Goal: Transaction & Acquisition: Purchase product/service

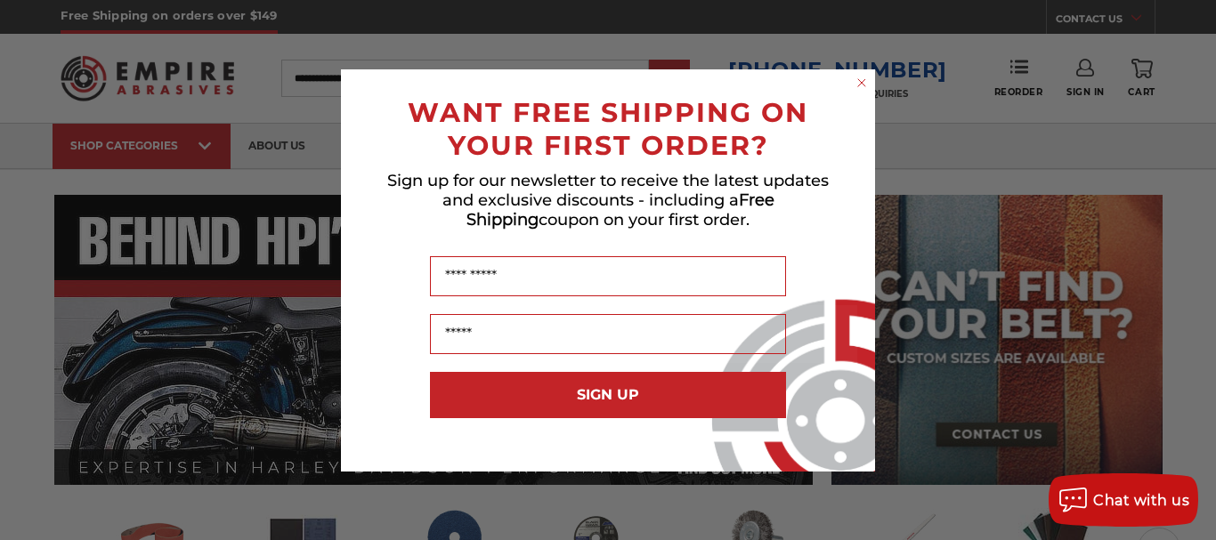
click at [865, 81] on circle "Close dialog" at bounding box center [862, 82] width 17 height 17
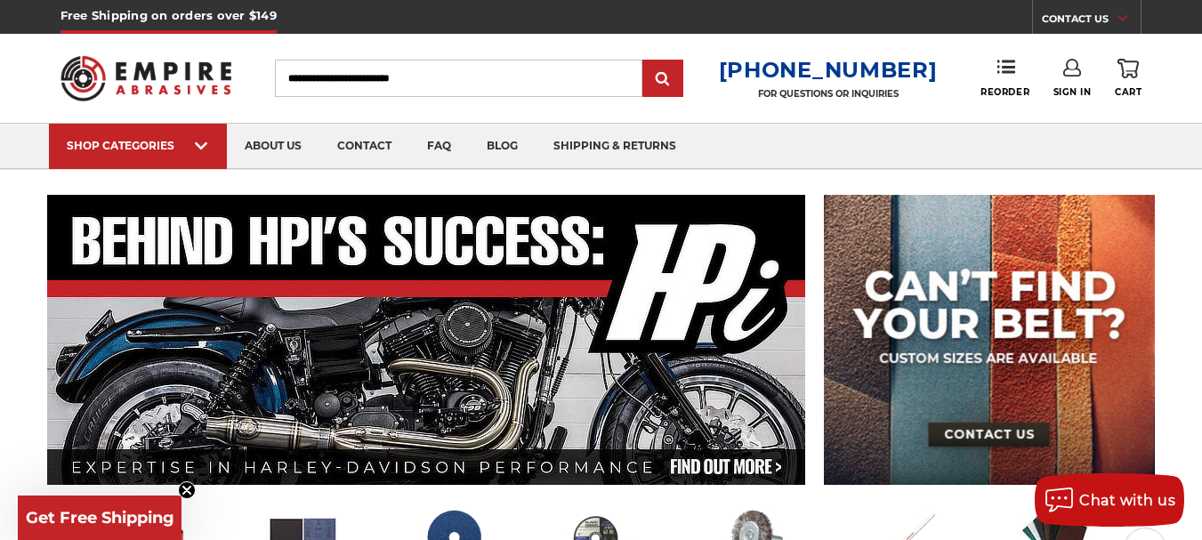
click at [1065, 77] on link "Sign In" at bounding box center [1073, 78] width 38 height 39
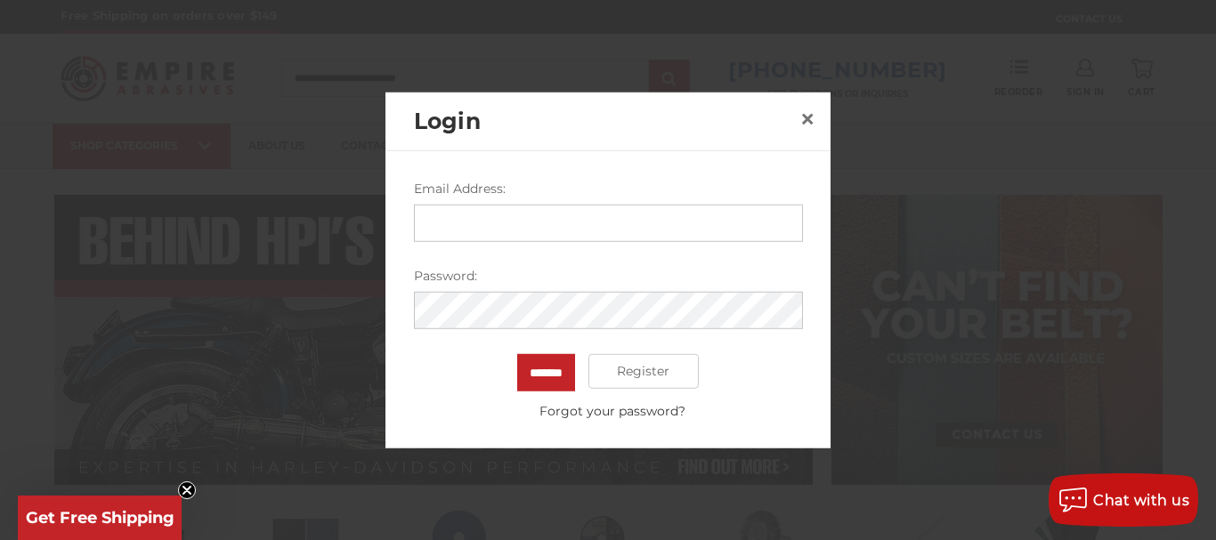
click at [468, 214] on input "Email Address:" at bounding box center [608, 222] width 389 height 37
type input "**********"
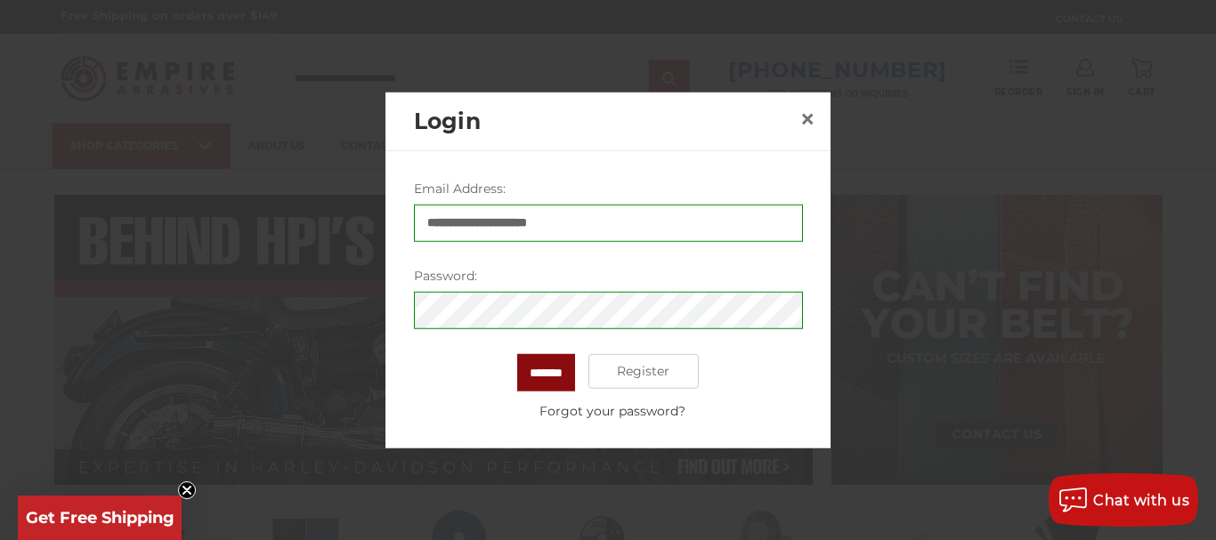
click at [542, 371] on input "*******" at bounding box center [546, 371] width 58 height 37
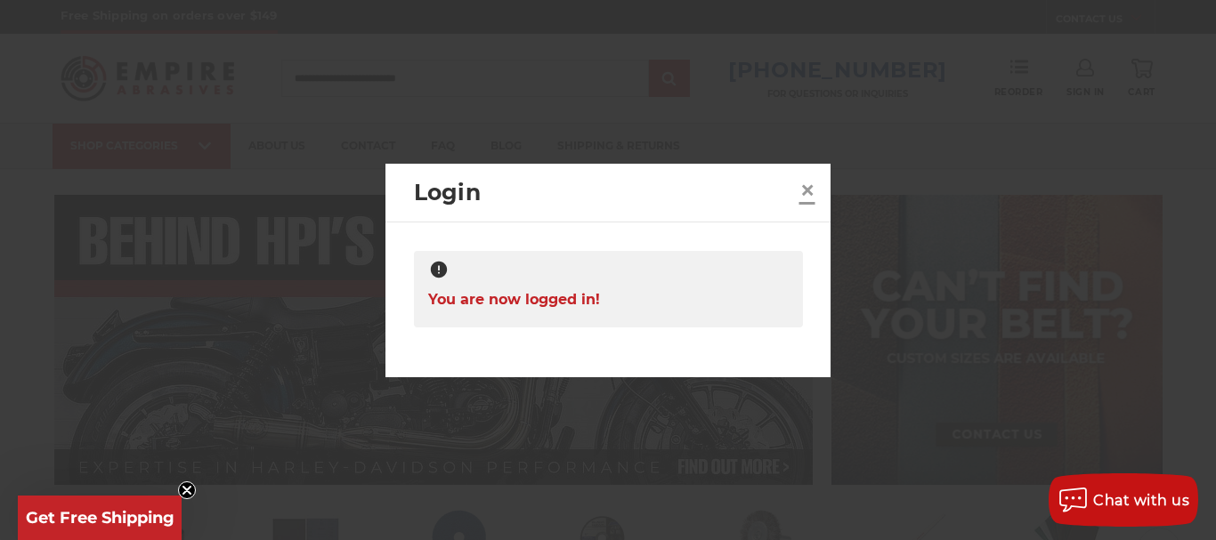
click at [809, 187] on span "×" at bounding box center [807, 190] width 16 height 35
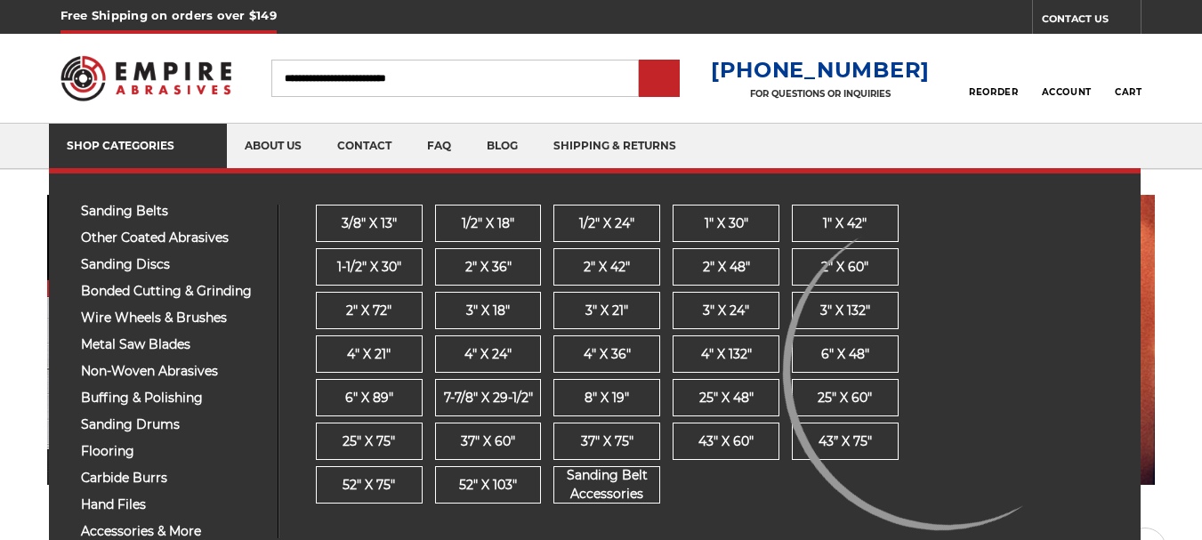
click at [152, 155] on link "SHOP CATEGORIES" at bounding box center [138, 146] width 178 height 45
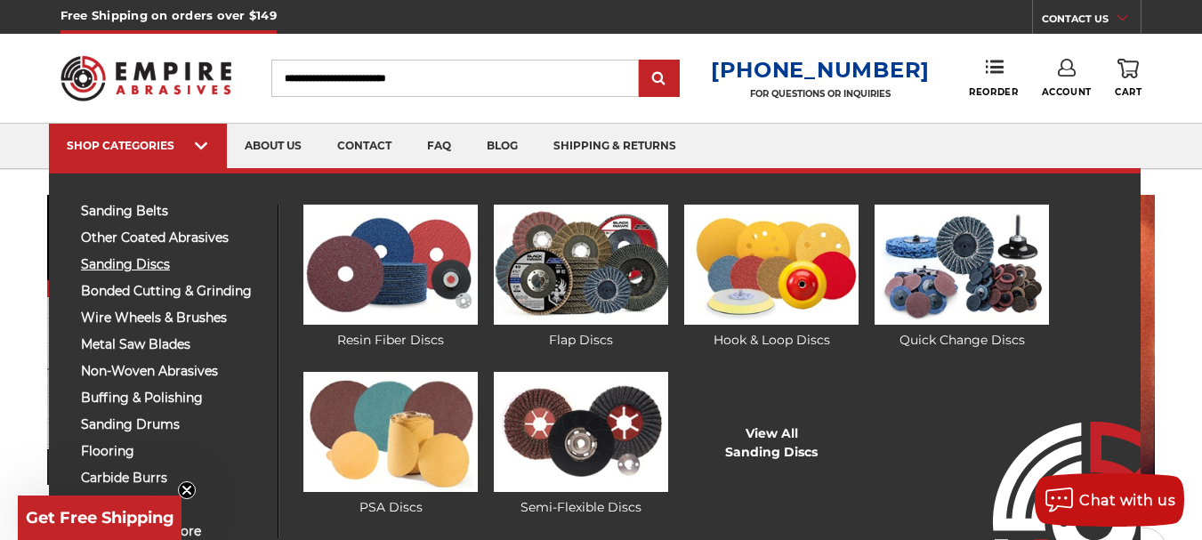
click at [157, 261] on span "sanding discs" at bounding box center [172, 264] width 183 height 13
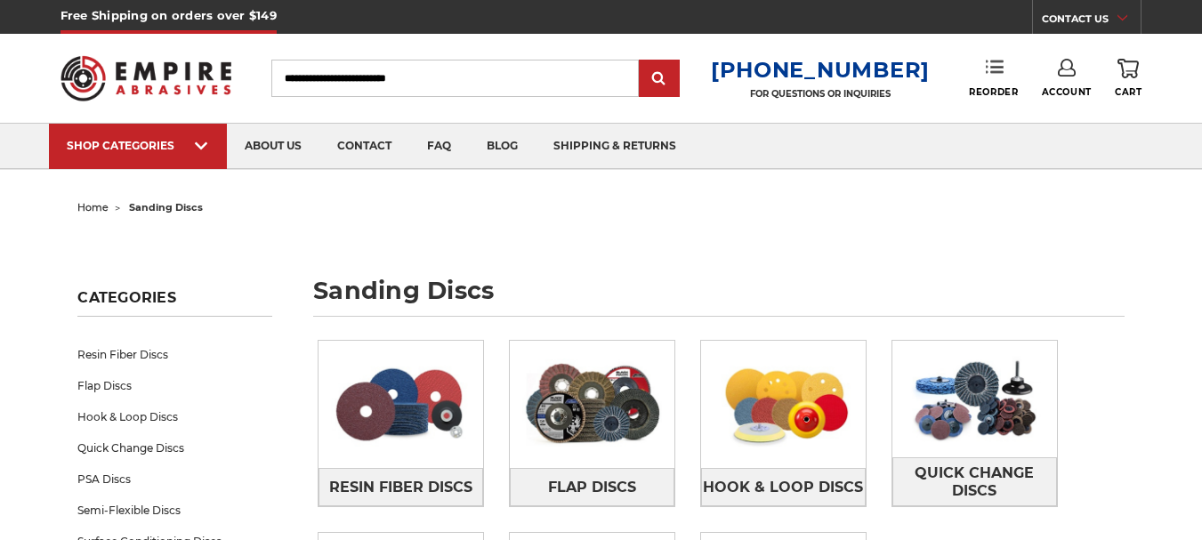
click at [999, 85] on link "Reorder" at bounding box center [993, 78] width 49 height 38
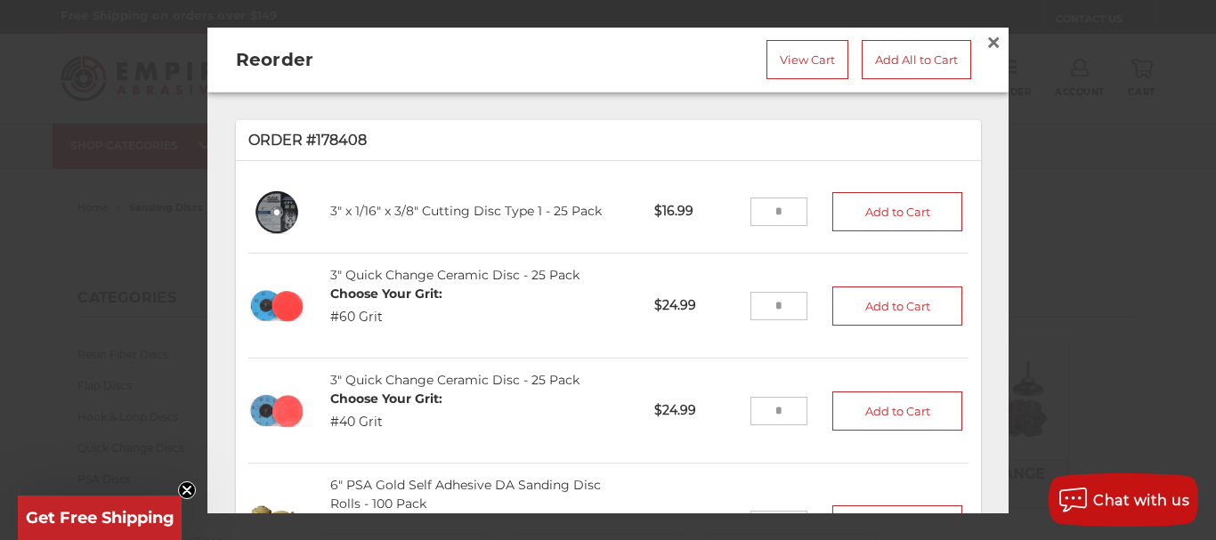
click at [777, 308] on input "tel" at bounding box center [779, 306] width 58 height 28
type input "*"
click at [773, 411] on input "tel" at bounding box center [779, 411] width 58 height 28
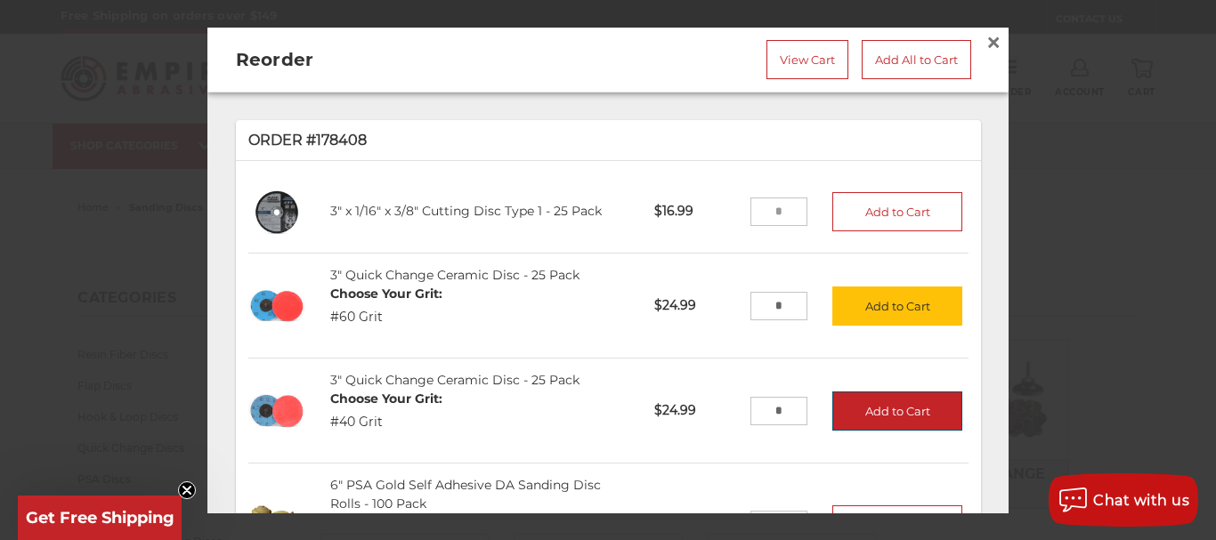
type input "*"
click at [853, 404] on button "Add to Cart" at bounding box center [897, 411] width 130 height 39
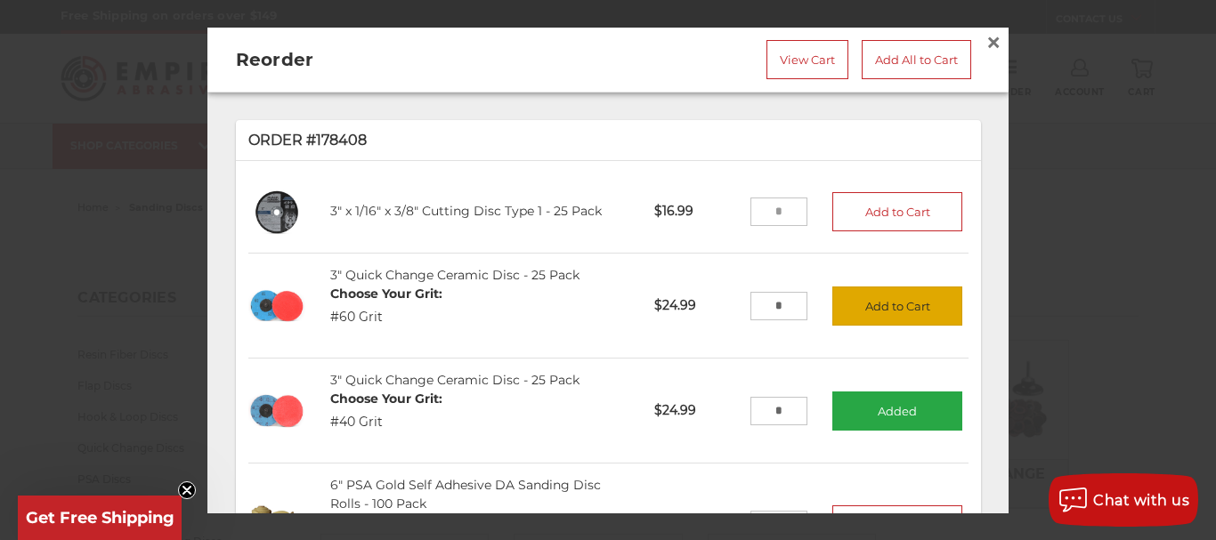
click at [874, 304] on button "Add to Cart" at bounding box center [897, 306] width 130 height 39
click at [765, 209] on input "tel" at bounding box center [779, 212] width 58 height 28
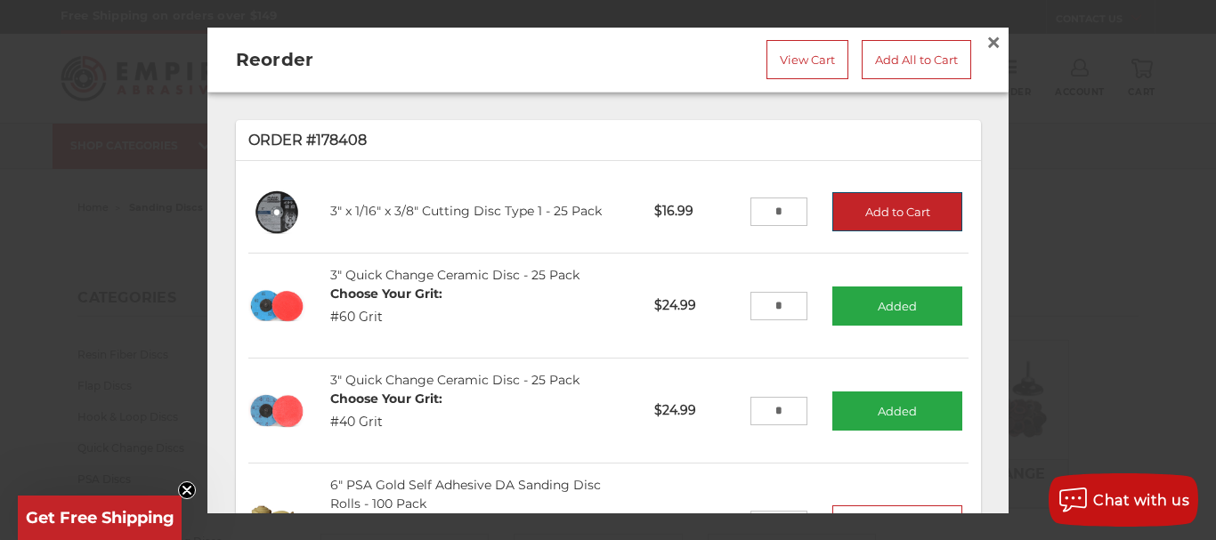
type input "*"
click at [878, 210] on button "Add to Cart" at bounding box center [897, 211] width 130 height 39
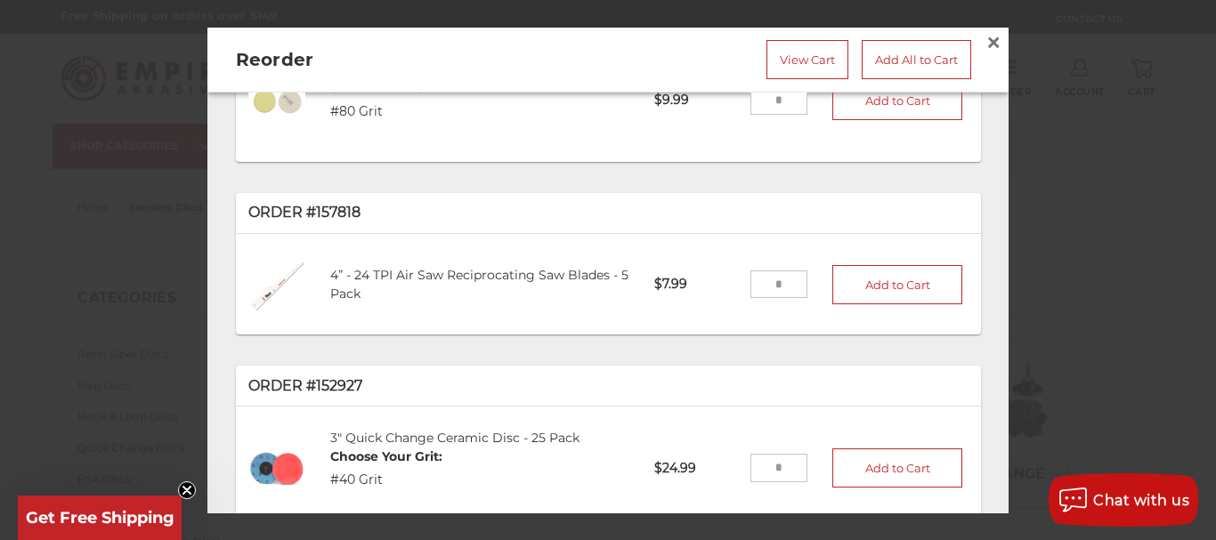
scroll to position [647, 0]
drag, startPoint x: 766, startPoint y: 320, endPoint x: 776, endPoint y: 320, distance: 9.8
click at [776, 295] on input "tel" at bounding box center [779, 281] width 58 height 28
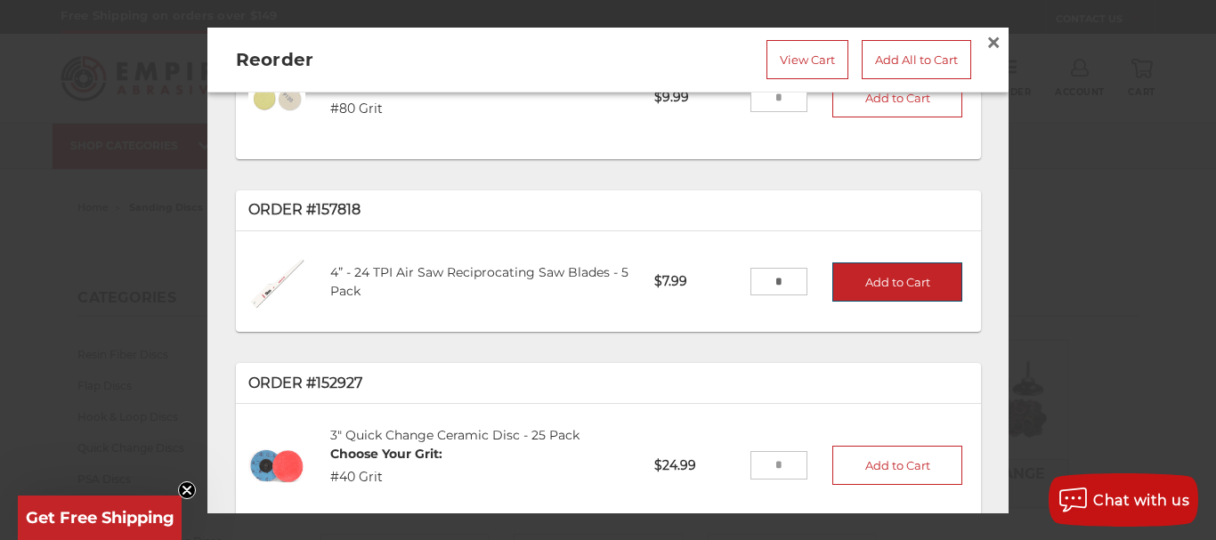
type input "*"
click at [876, 301] on button "Add to Cart" at bounding box center [897, 281] width 130 height 39
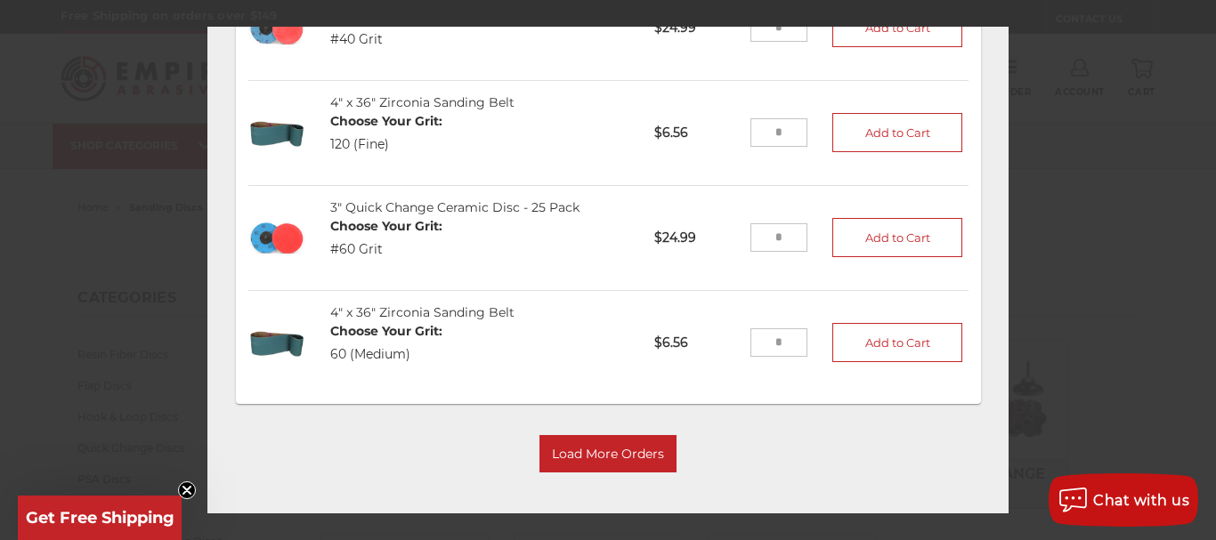
scroll to position [153, 0]
click at [595, 440] on button "Load More Orders" at bounding box center [607, 453] width 137 height 37
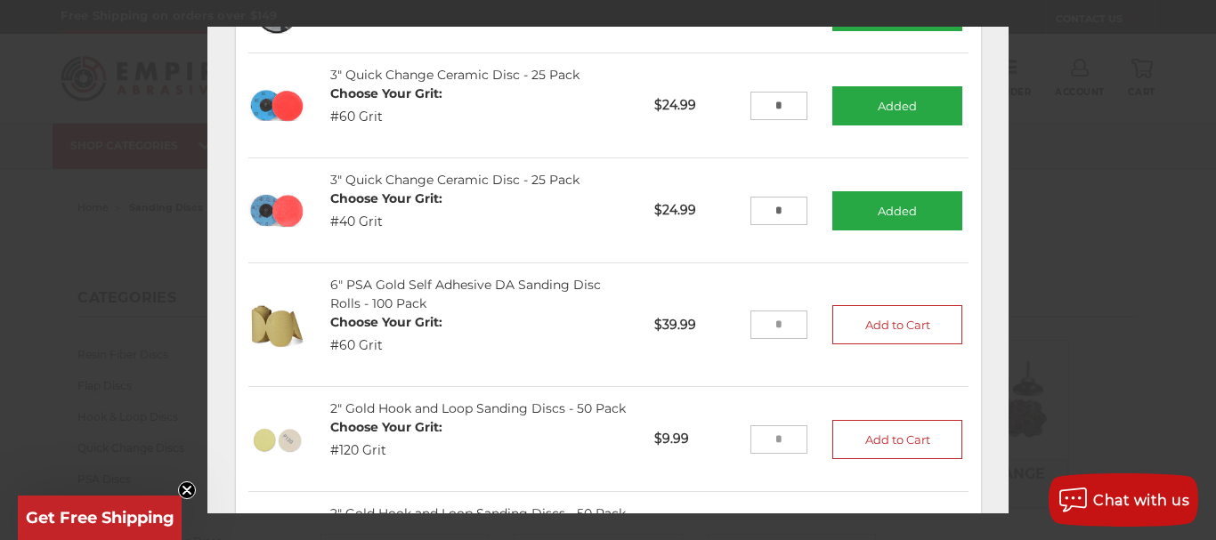
scroll to position [0, 0]
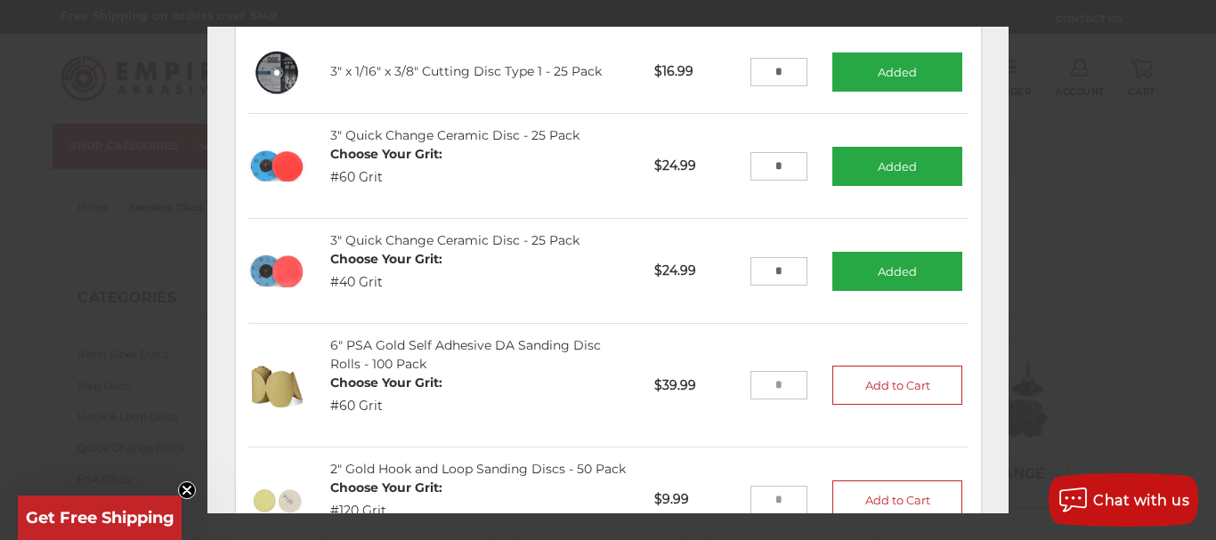
click at [183, 482] on circle "Close teaser" at bounding box center [187, 490] width 17 height 17
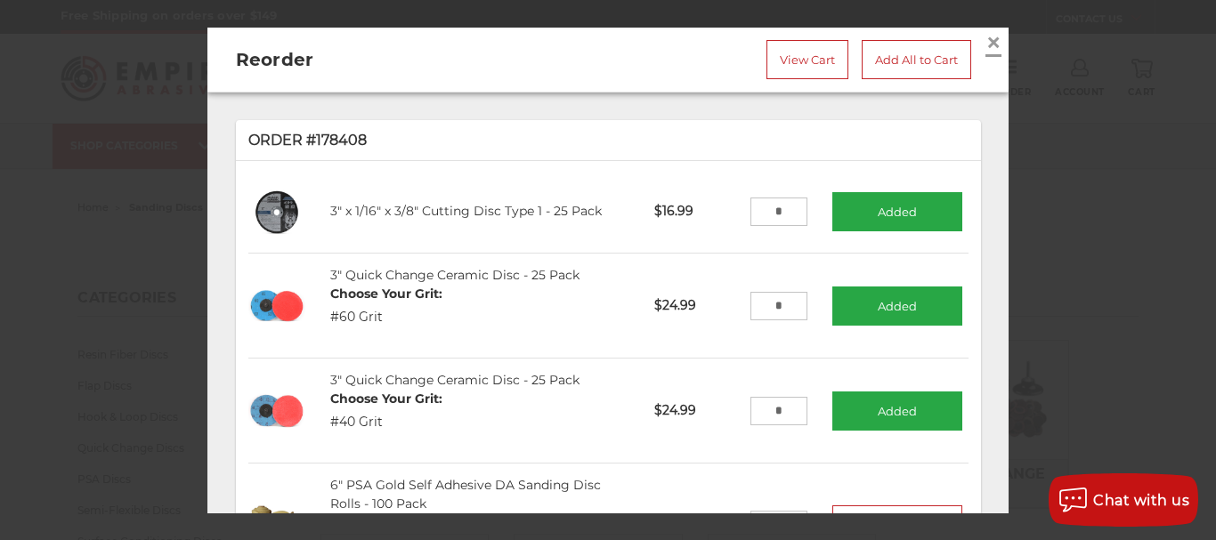
click at [985, 42] on span "×" at bounding box center [993, 41] width 16 height 35
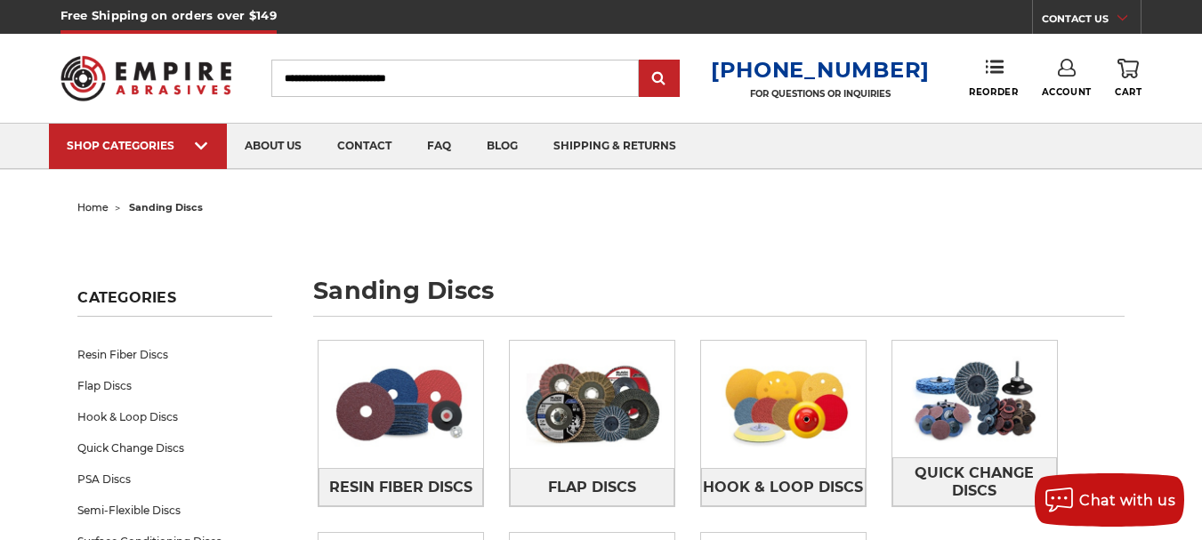
click at [412, 82] on input "Search" at bounding box center [455, 78] width 368 height 37
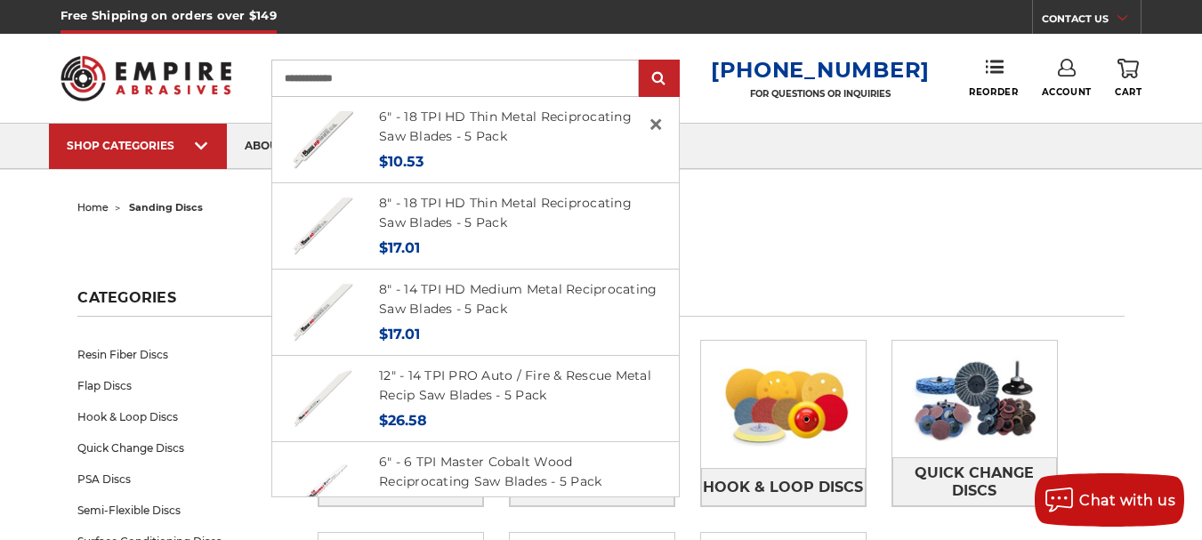
type input "**********"
click at [642, 61] on input "submit" at bounding box center [660, 79] width 36 height 36
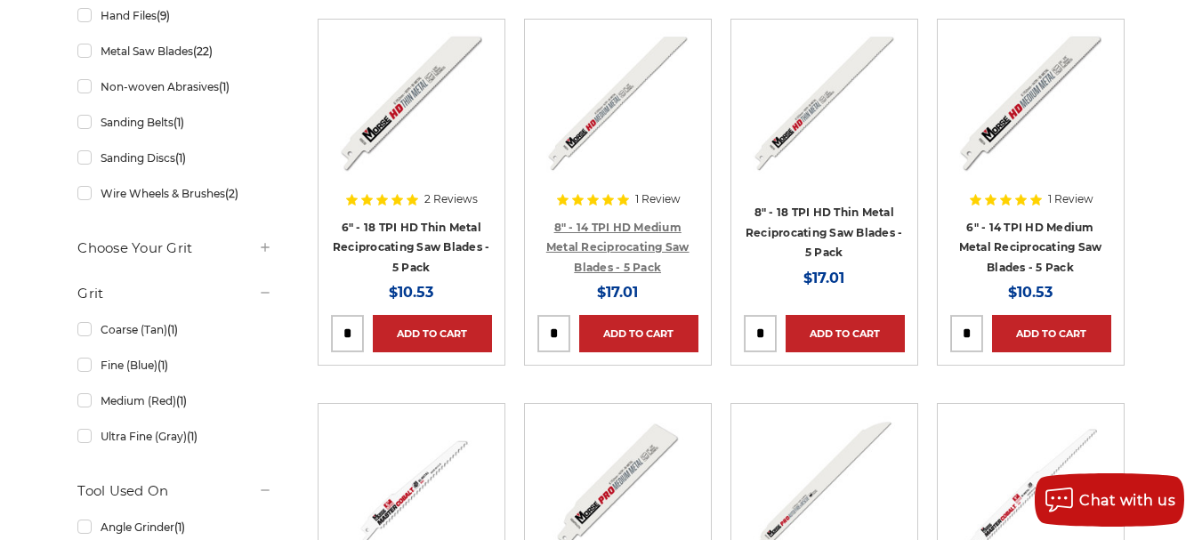
scroll to position [445, 0]
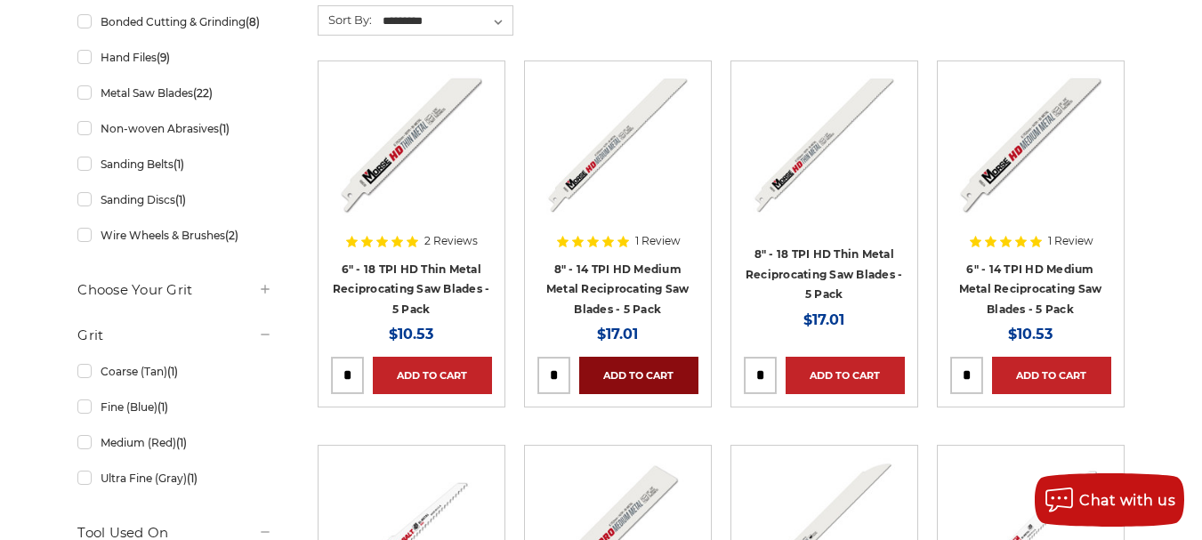
click at [673, 366] on link "Add to Cart" at bounding box center [638, 375] width 119 height 37
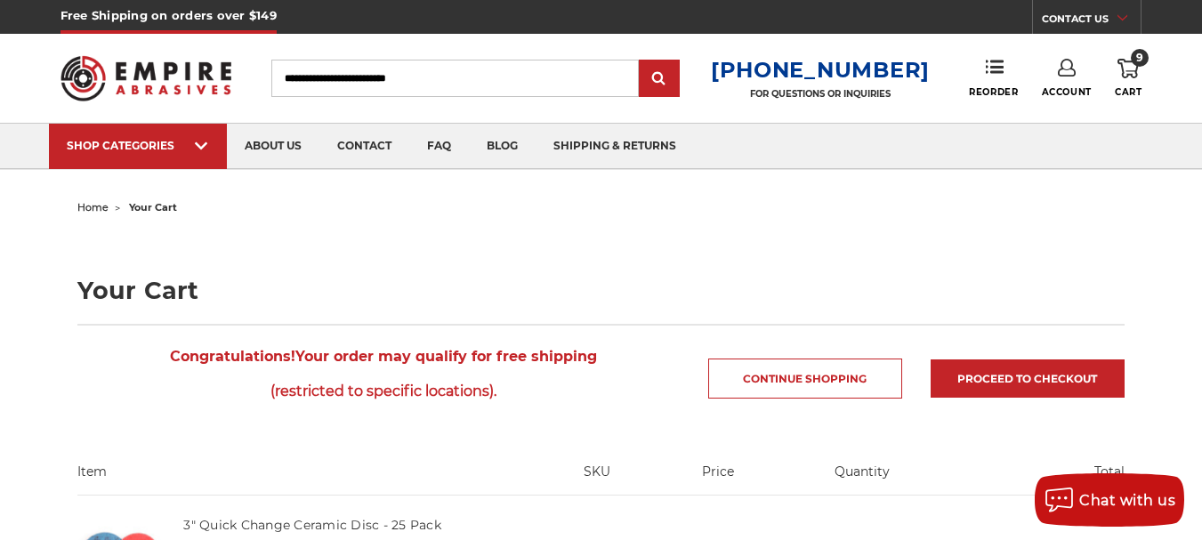
click at [1129, 69] on icon at bounding box center [1128, 69] width 21 height 20
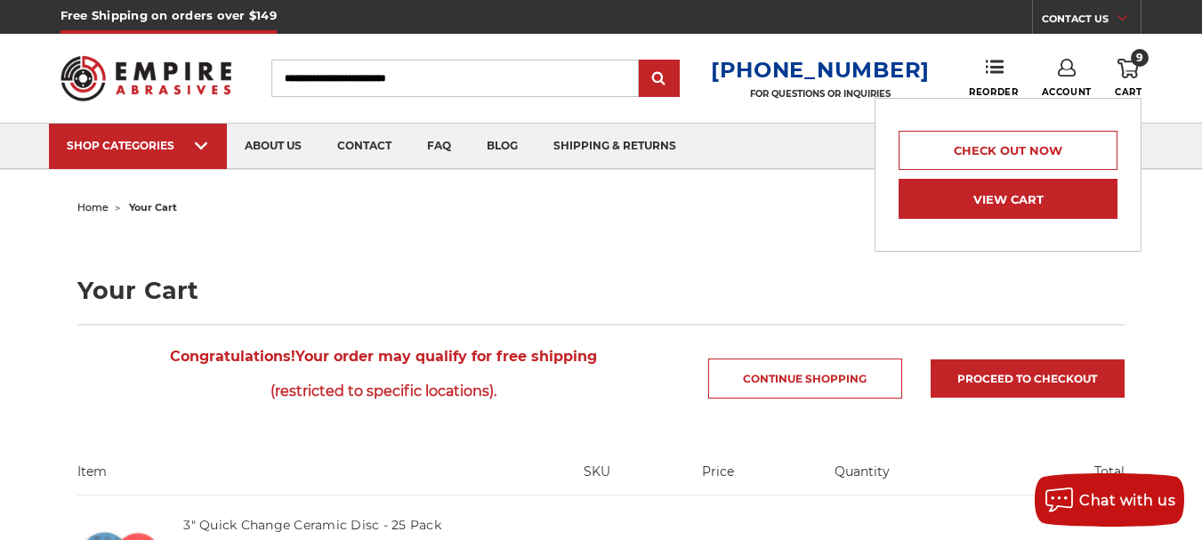
click at [1028, 193] on link "View Cart" at bounding box center [1008, 199] width 219 height 40
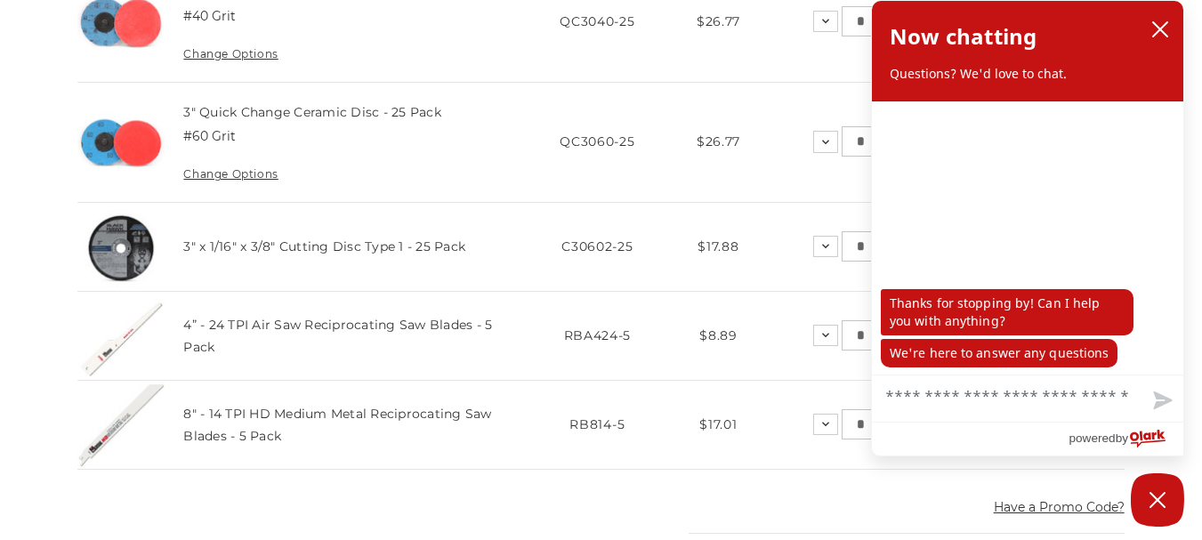
scroll to position [535, 0]
click at [1153, 22] on icon "close chatbox" at bounding box center [1160, 29] width 14 height 14
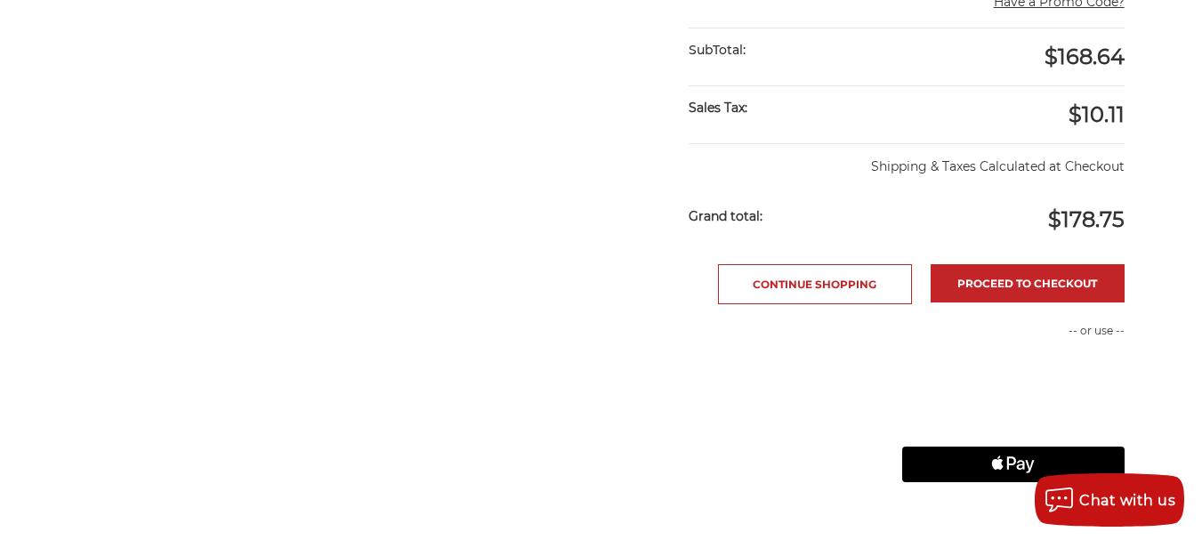
scroll to position [1047, 0]
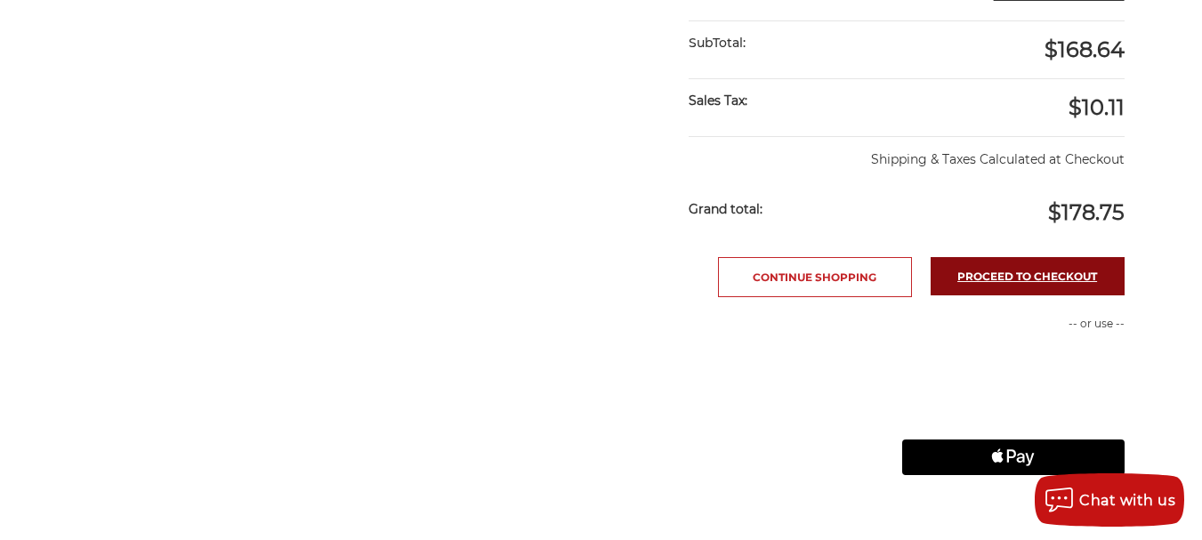
click at [1003, 279] on link "Proceed to checkout" at bounding box center [1028, 276] width 194 height 38
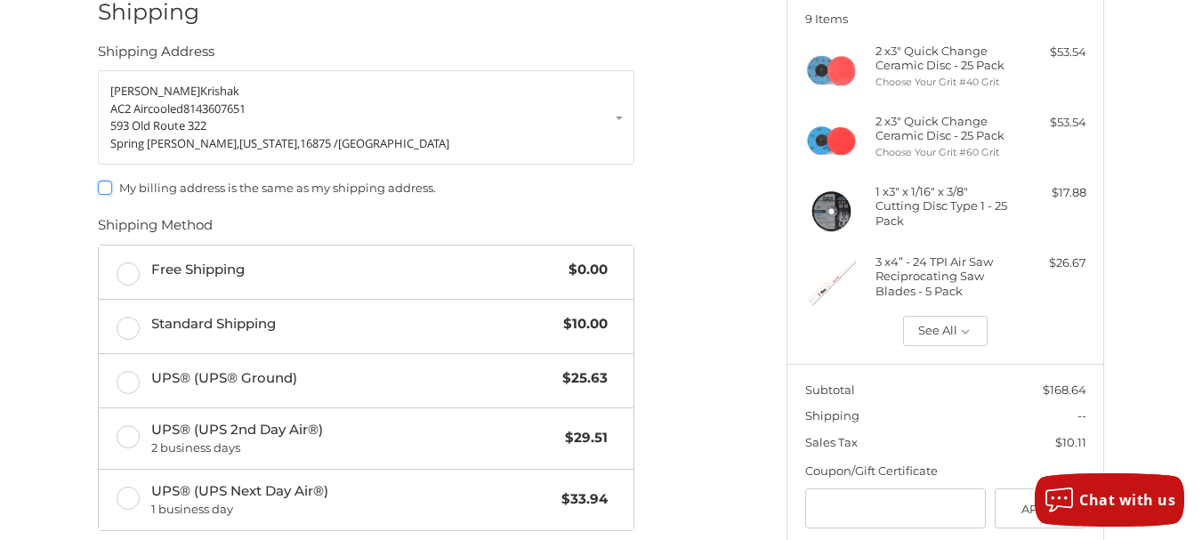
scroll to position [279, 0]
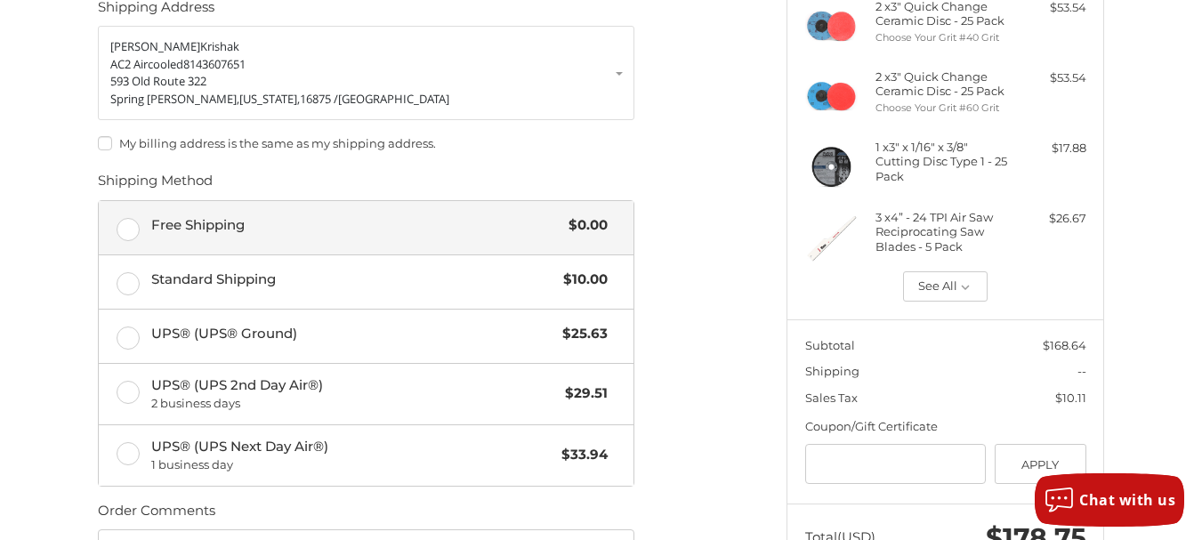
click at [131, 227] on label "Free Shipping $0.00" at bounding box center [366, 227] width 535 height 53
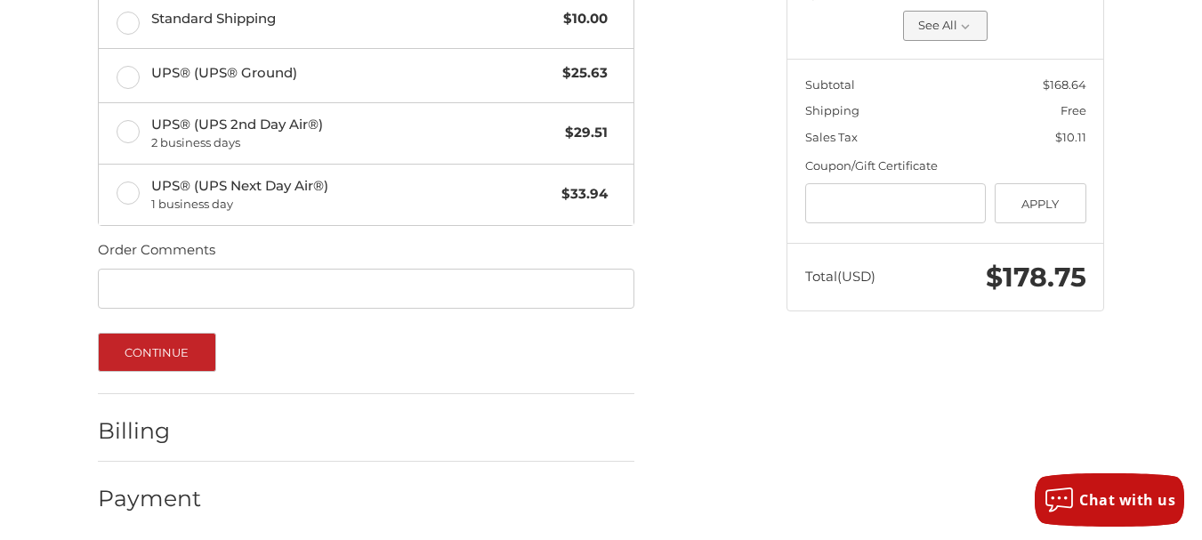
scroll to position [546, 0]
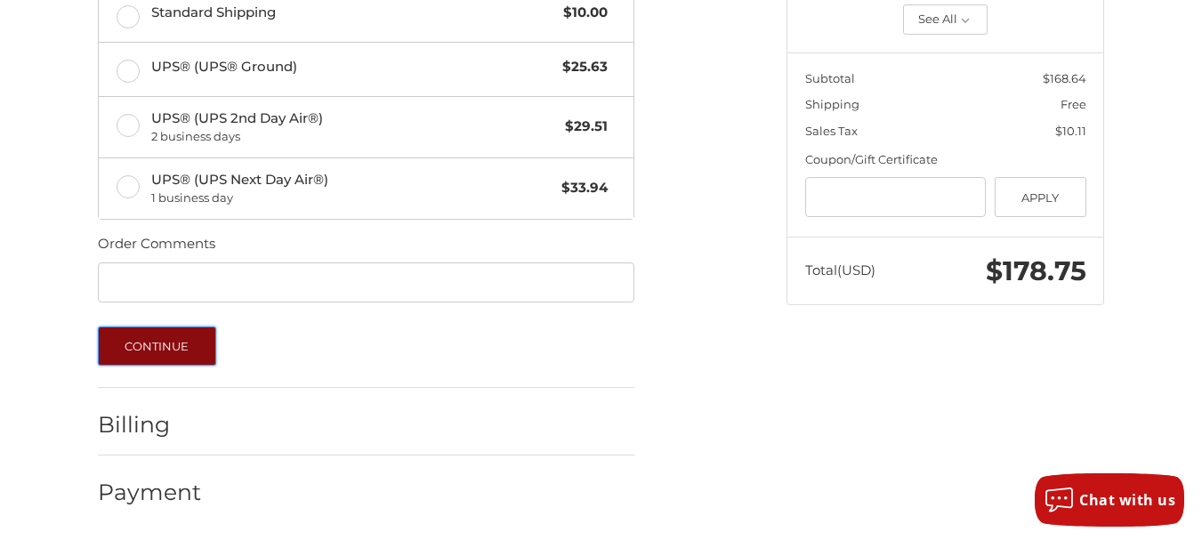
click at [173, 347] on button "Continue" at bounding box center [157, 346] width 118 height 39
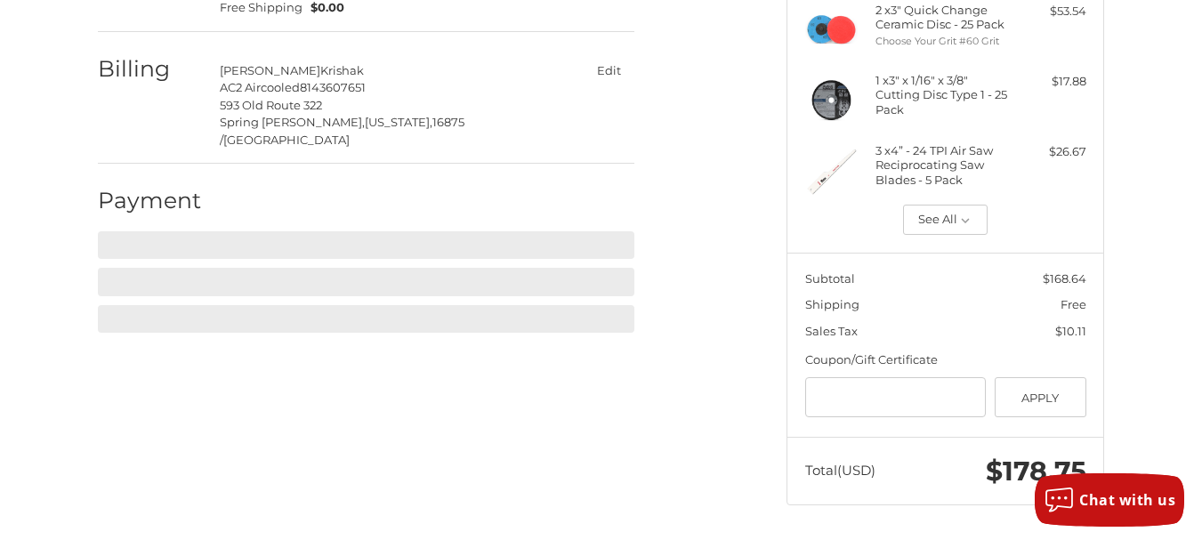
scroll to position [345, 0]
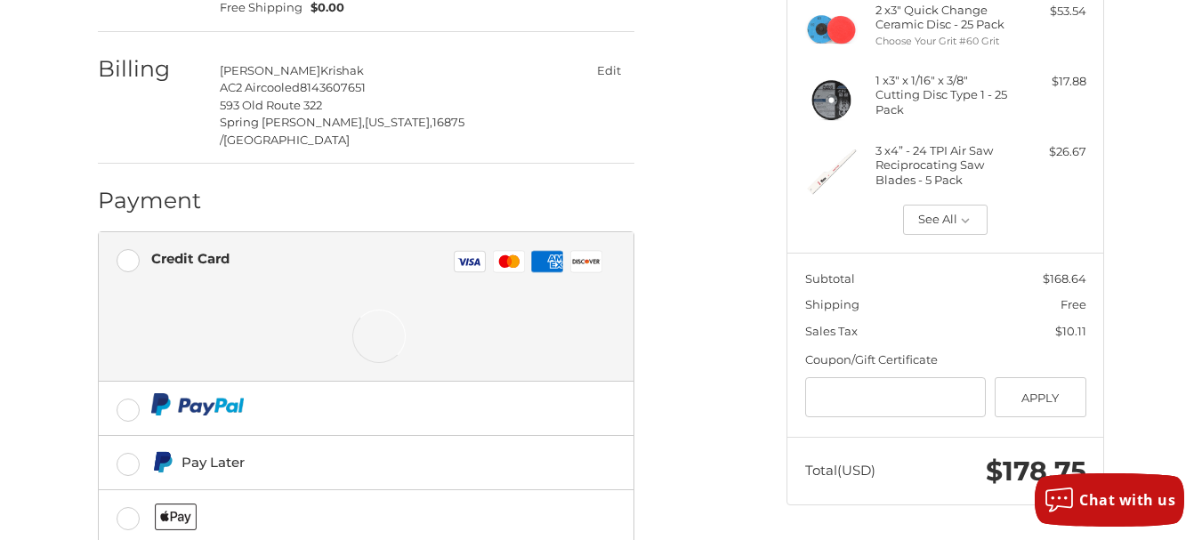
click at [412, 292] on div at bounding box center [379, 336] width 457 height 89
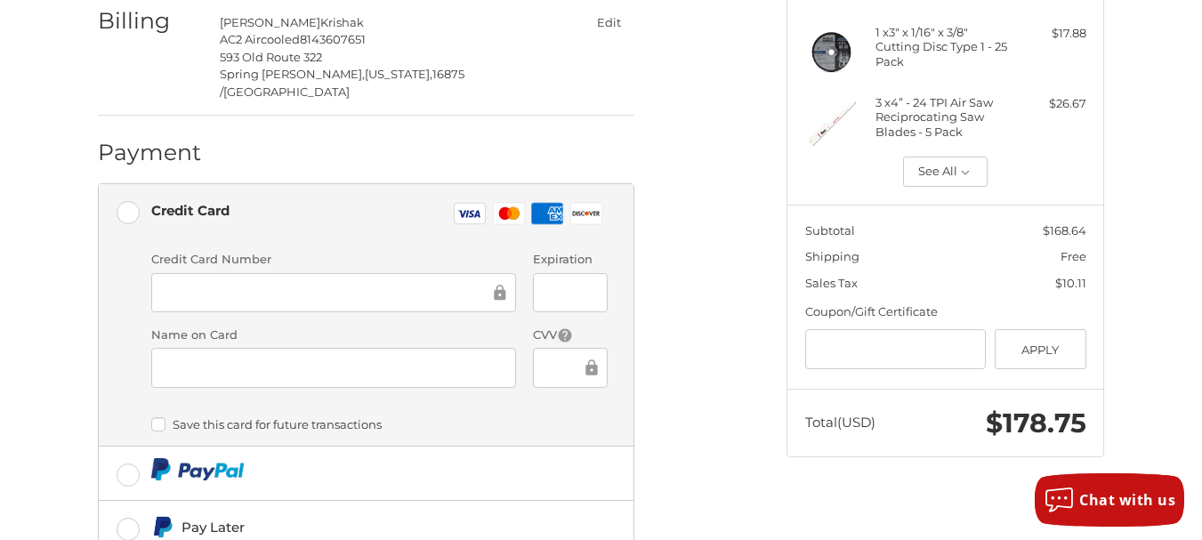
scroll to position [364, 0]
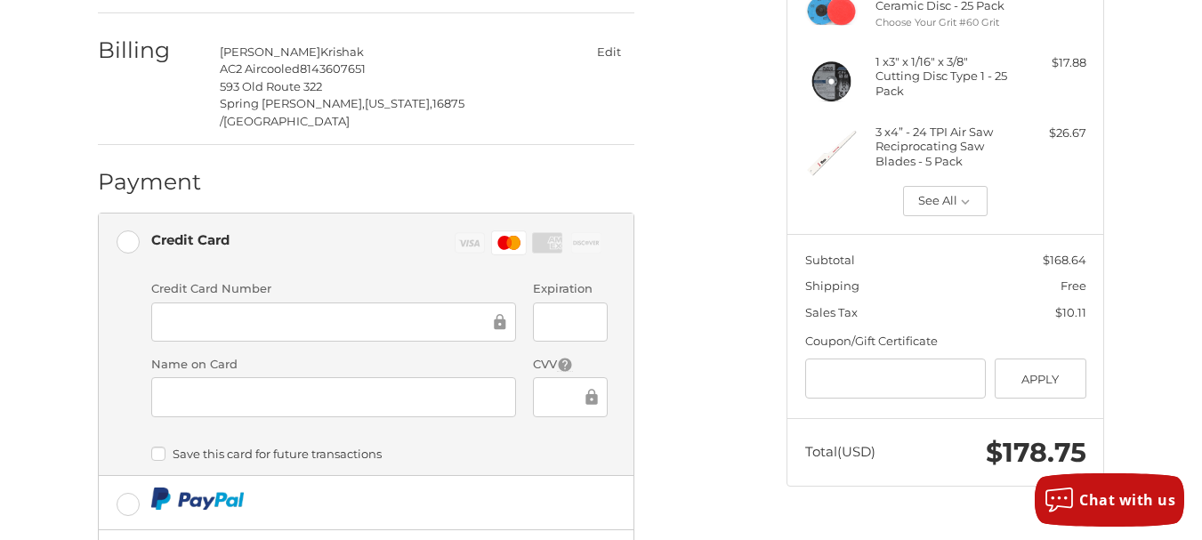
click at [538, 377] on div at bounding box center [570, 397] width 74 height 40
click at [545, 377] on div at bounding box center [570, 397] width 74 height 40
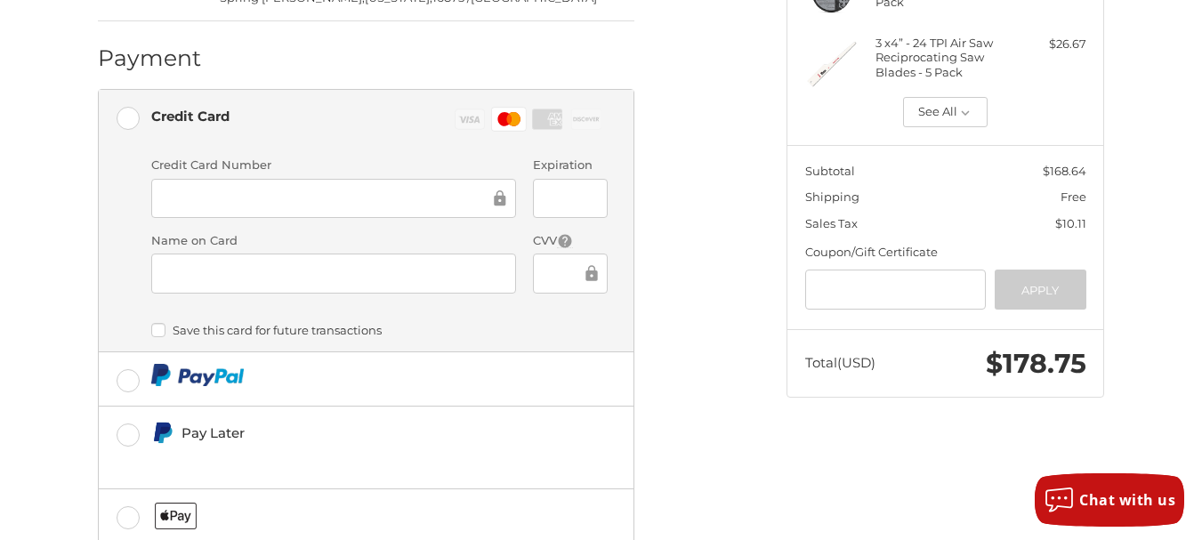
click at [507, 332] on label "Save this card for future transactions" at bounding box center [379, 330] width 457 height 14
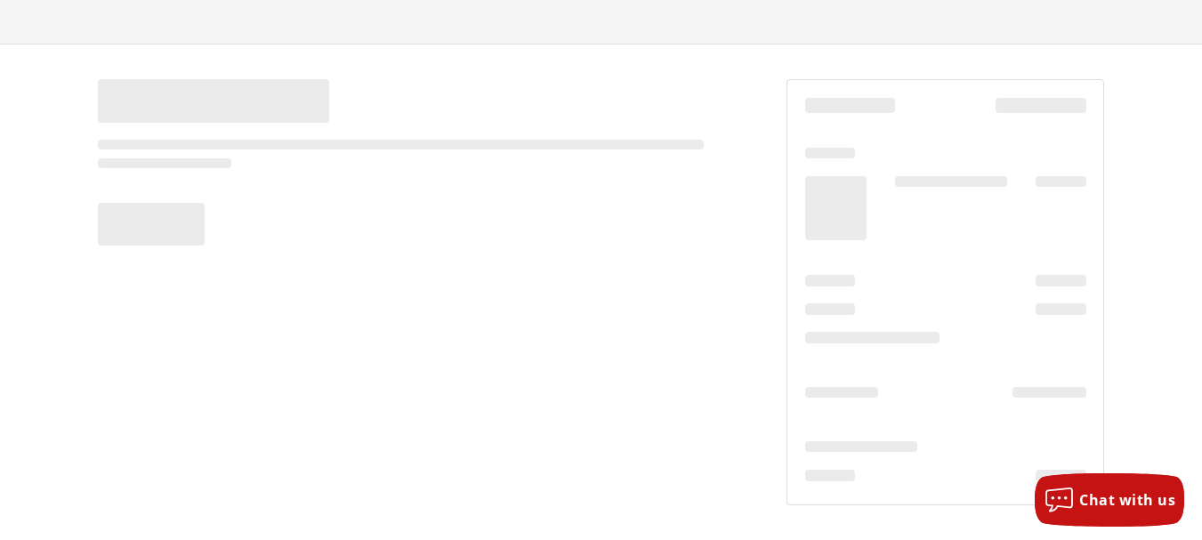
scroll to position [95, 0]
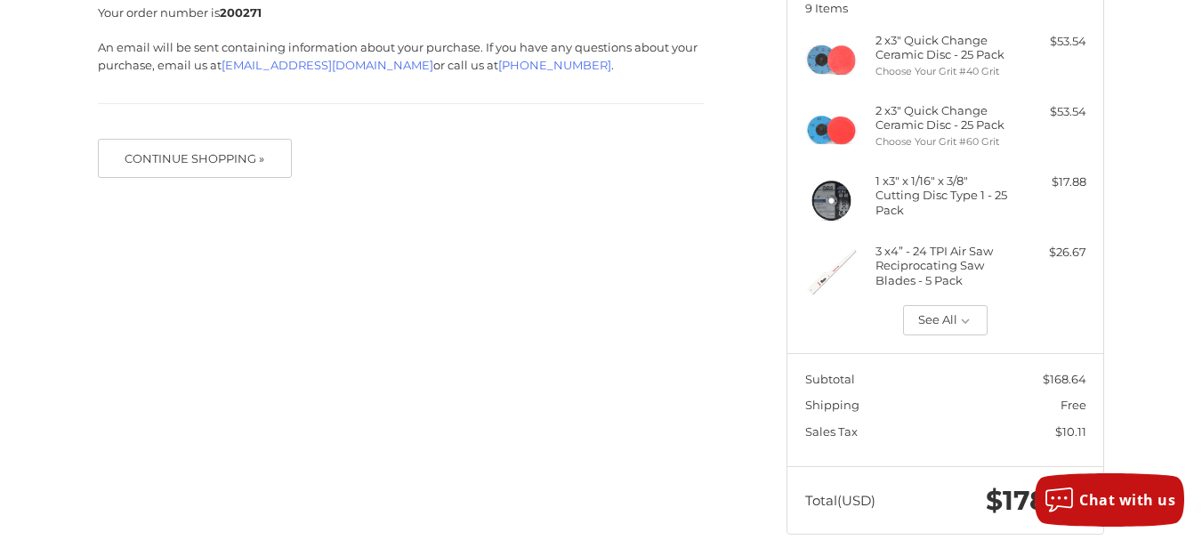
scroll to position [274, 0]
